Goal: Transaction & Acquisition: Obtain resource

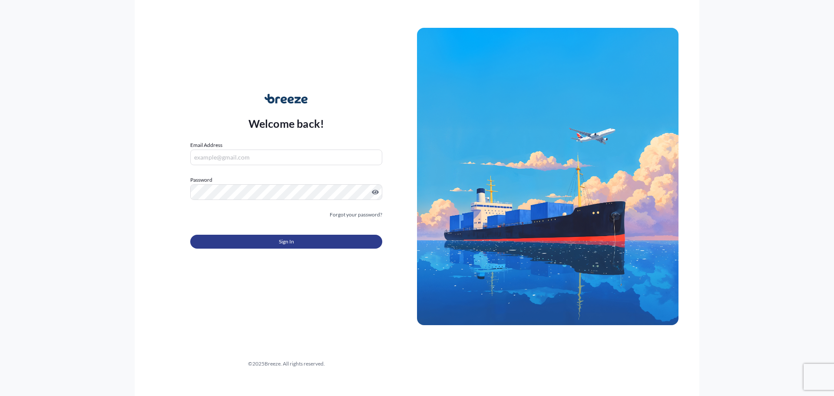
type input "[PERSON_NAME][EMAIL_ADDRESS][PERSON_NAME][DOMAIN_NAME]"
click at [267, 241] on button "Sign In" at bounding box center [286, 242] width 192 height 14
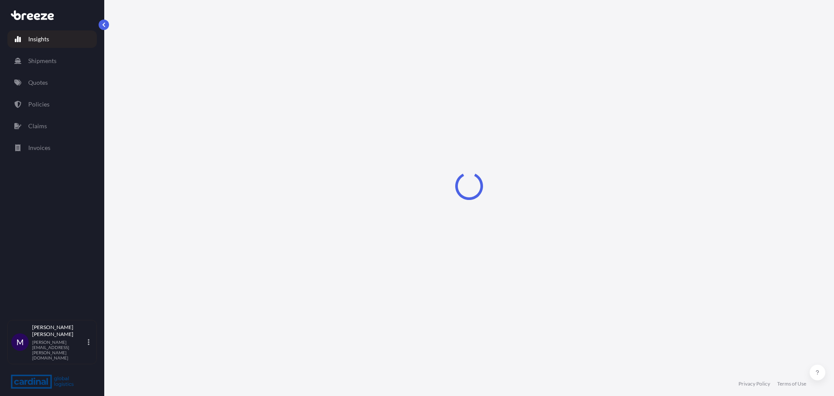
select select "2025"
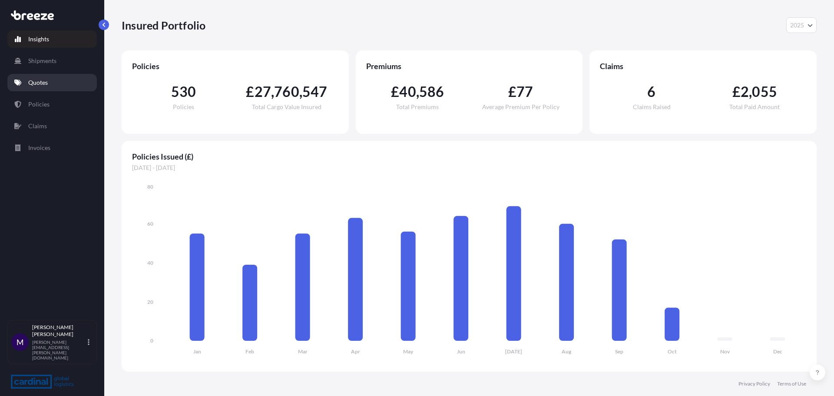
click at [33, 88] on link "Quotes" at bounding box center [51, 82] width 89 height 17
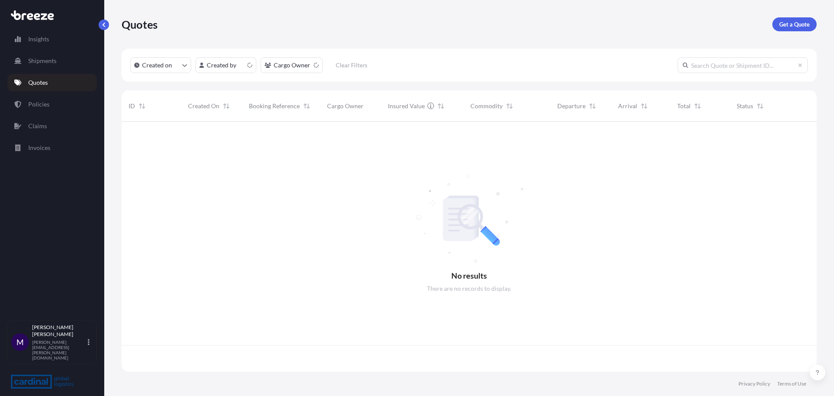
scroll to position [248, 688]
click at [783, 23] on p "Get a Quote" at bounding box center [794, 24] width 30 height 9
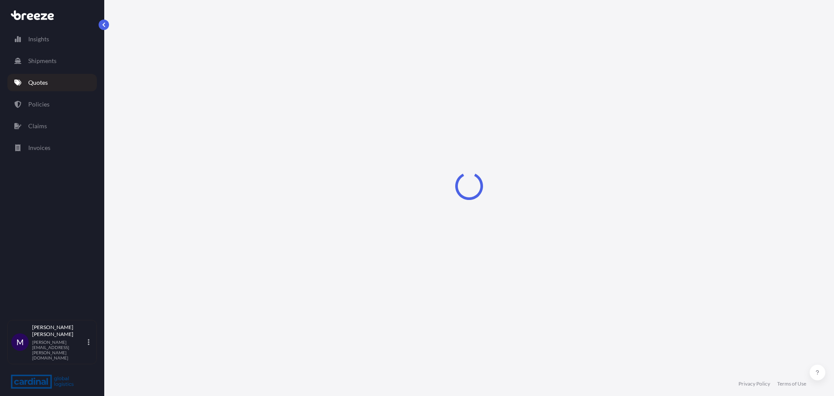
select select "Road"
select select "Sea"
select select "1"
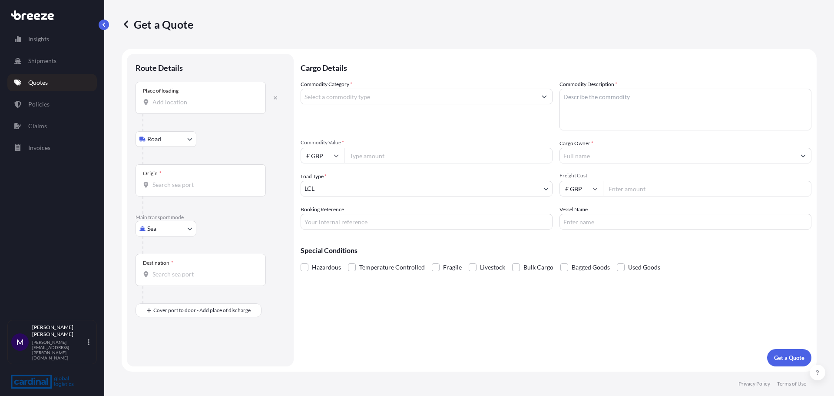
click at [161, 102] on input "Place of loading" at bounding box center [203, 102] width 102 height 9
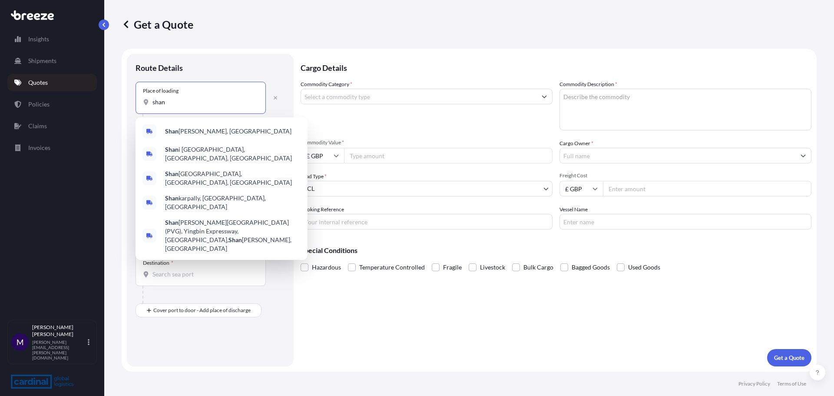
click at [181, 124] on div "[PERSON_NAME], [GEOGRAPHIC_DATA]" at bounding box center [221, 131] width 165 height 21
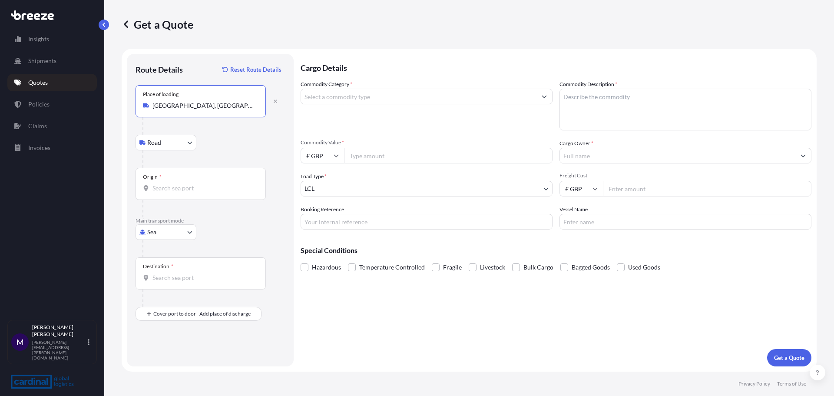
type input "[GEOGRAPHIC_DATA], [GEOGRAPHIC_DATA]"
click at [164, 143] on body "5 options available. Insights Shipments Quotes Policies Claims Invoices M [PERS…" at bounding box center [417, 198] width 834 height 396
click at [162, 165] on span "Road" at bounding box center [159, 165] width 14 height 9
click at [177, 184] on input "Origin *" at bounding box center [203, 188] width 102 height 9
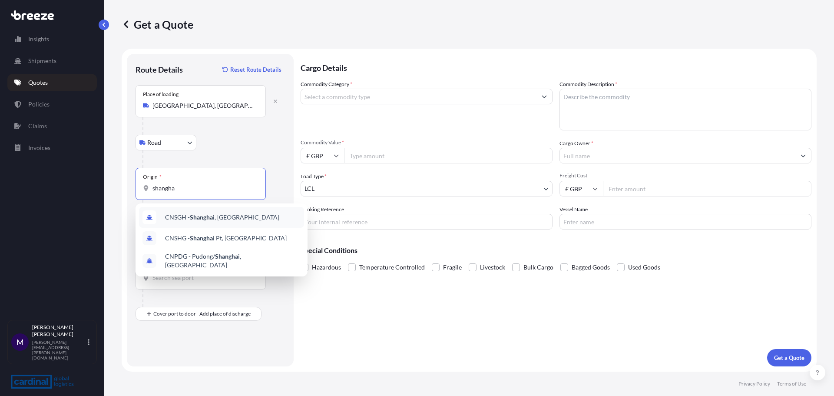
click at [188, 215] on span "CNSGH - Shangha i, [GEOGRAPHIC_DATA]" at bounding box center [222, 217] width 114 height 9
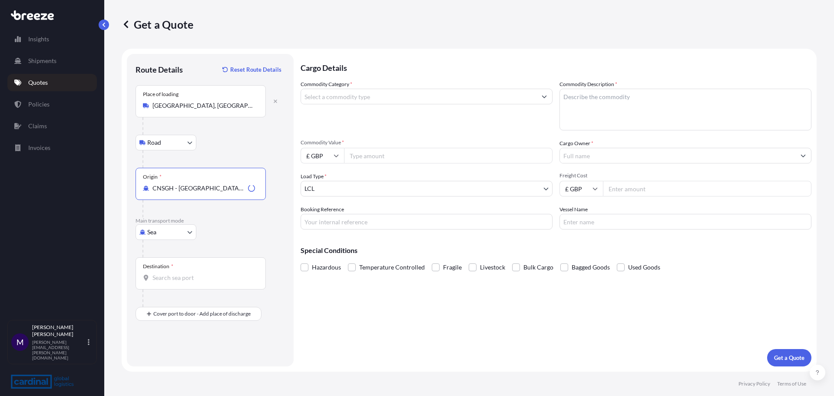
type input "CNSGH - [GEOGRAPHIC_DATA], [GEOGRAPHIC_DATA]"
click at [161, 281] on input "Destination *" at bounding box center [203, 277] width 102 height 9
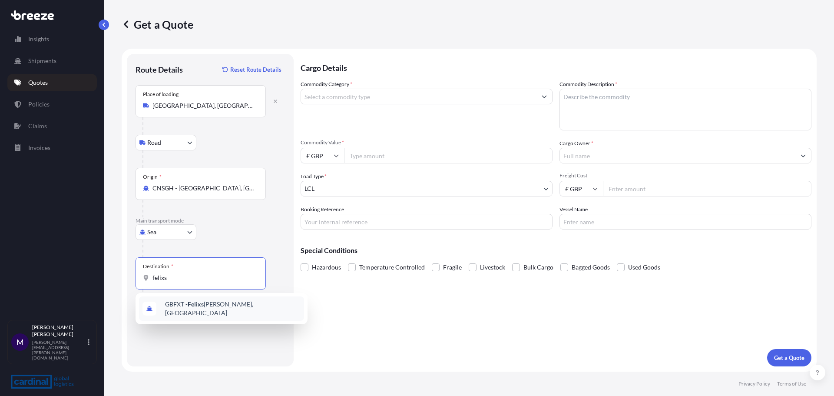
click at [188, 307] on span "GBFXT - Felixs [PERSON_NAME], [GEOGRAPHIC_DATA]" at bounding box center [233, 308] width 136 height 17
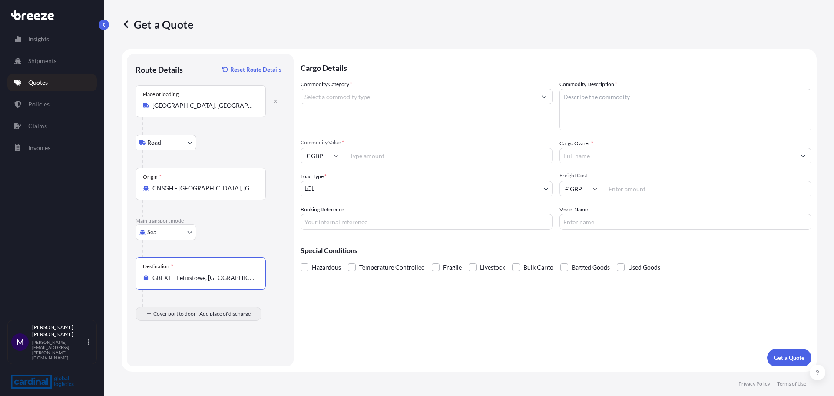
type input "GBFXT - Felixstowe, [GEOGRAPHIC_DATA]"
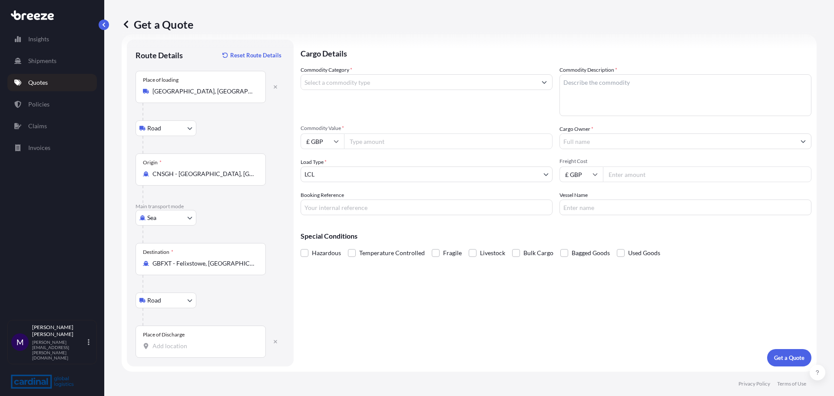
click at [167, 353] on div "Place of Discharge" at bounding box center [201, 341] width 130 height 32
click at [167, 350] on input "Place of Discharge" at bounding box center [203, 345] width 102 height 9
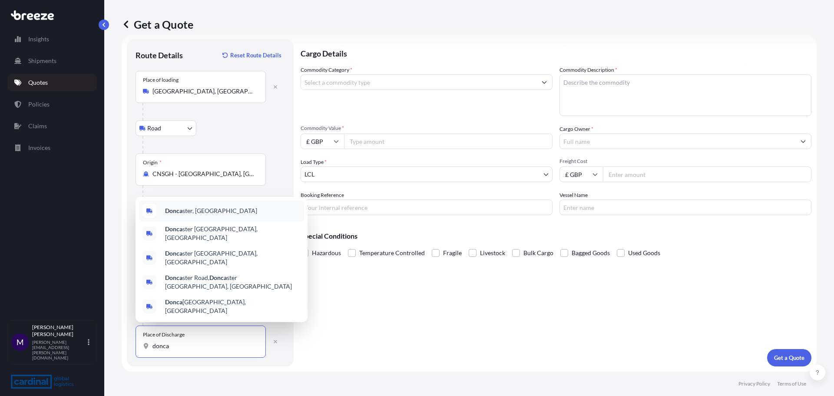
click at [203, 215] on span "Donca ster, [GEOGRAPHIC_DATA]" at bounding box center [211, 210] width 92 height 9
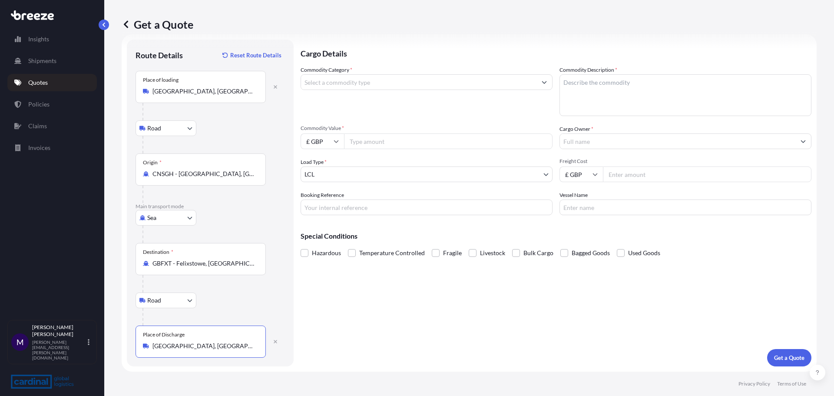
type input "[GEOGRAPHIC_DATA], [GEOGRAPHIC_DATA]"
click at [347, 83] on input "Commodity Category *" at bounding box center [418, 82] width 235 height 16
type input "solar panels"
type textarea "solar panels"
type input "1300000"
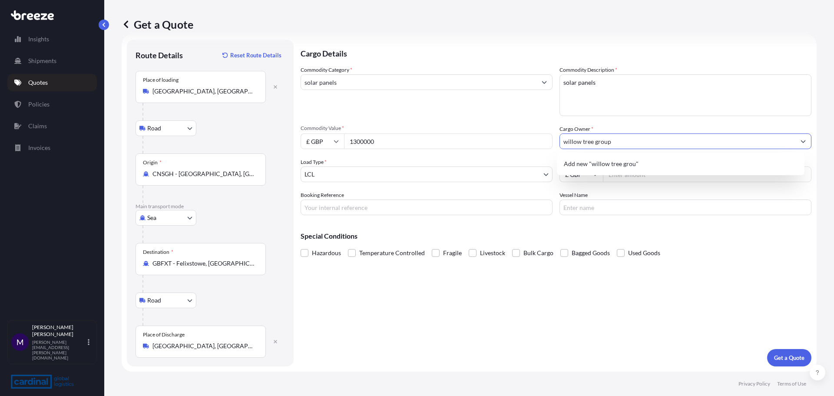
type input "willow tree group"
click at [369, 168] on body "10 options available. 1 option available. 0 options available. 1 option availab…" at bounding box center [417, 198] width 834 height 396
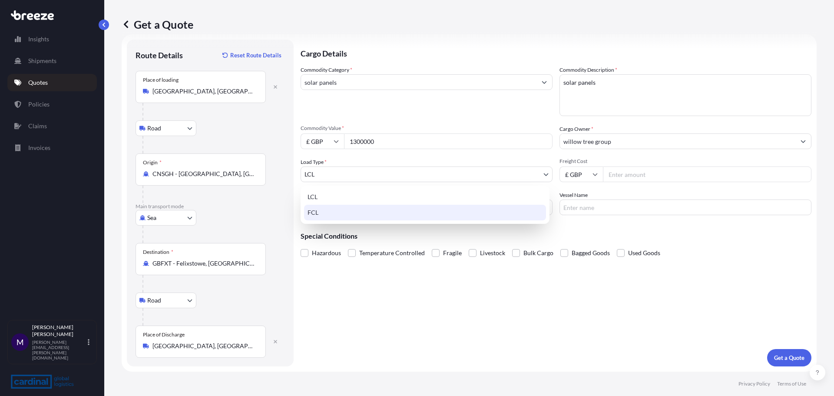
click at [331, 211] on div "FCL" at bounding box center [425, 213] width 242 height 16
select select "2"
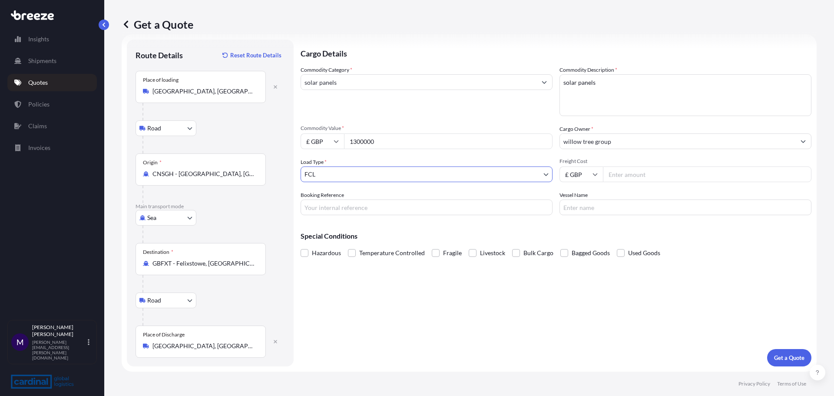
click at [638, 172] on input "Freight Cost" at bounding box center [707, 174] width 208 height 16
click at [631, 174] on input "Freight Cost" at bounding box center [707, 174] width 208 height 16
type input "56000"
click at [575, 168] on input "£ GBP" at bounding box center [580, 174] width 43 height 16
click at [578, 231] on div "$ USD" at bounding box center [578, 234] width 36 height 17
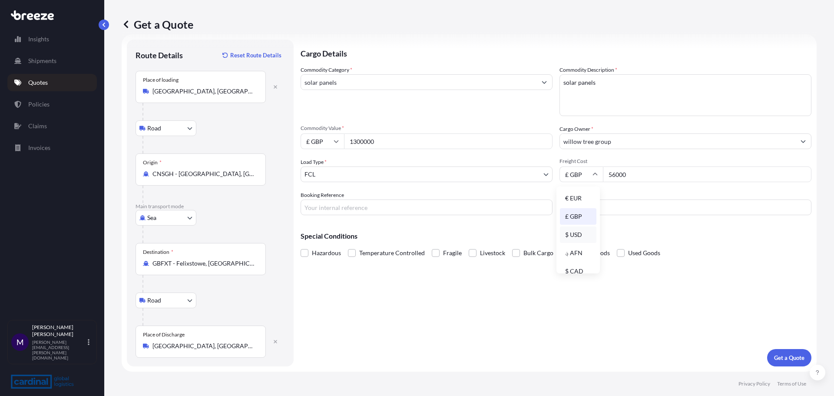
type input "$ USD"
click at [786, 359] on p "Get a Quote" at bounding box center [789, 357] width 30 height 9
click at [362, 74] on div "solar panels" at bounding box center [427, 82] width 252 height 16
click at [361, 81] on input "solar panels" at bounding box center [418, 82] width 235 height 16
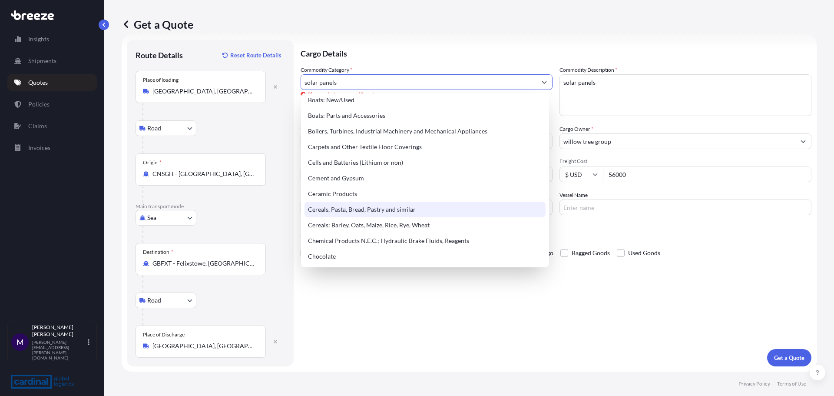
scroll to position [130, 0]
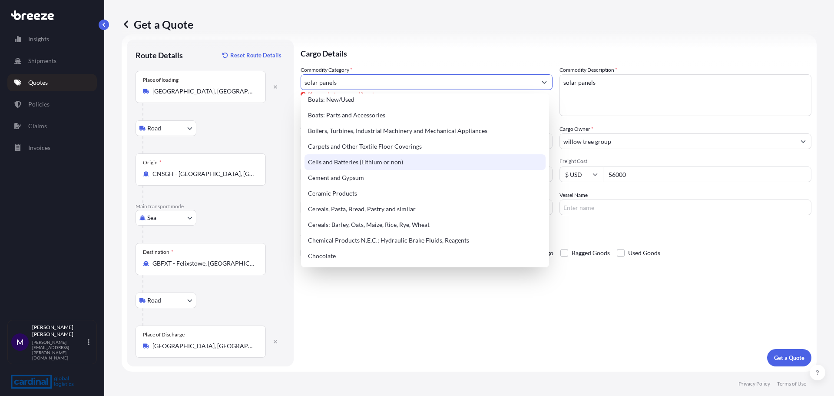
click at [382, 162] on div "Cells and Batteries (Lithium or non)" at bounding box center [424, 162] width 241 height 16
type input "Cells and Batteries (Lithium or non)"
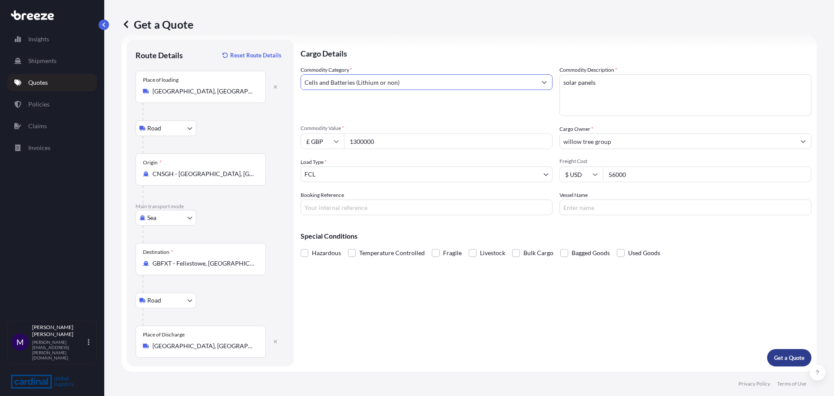
click at [787, 357] on p "Get a Quote" at bounding box center [789, 357] width 30 height 9
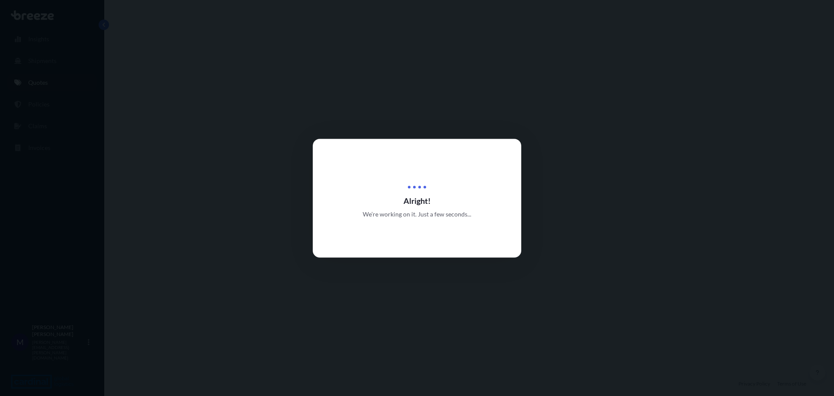
select select "Road"
select select "Sea"
select select "Road"
select select "2"
